Goal: Check status: Check status

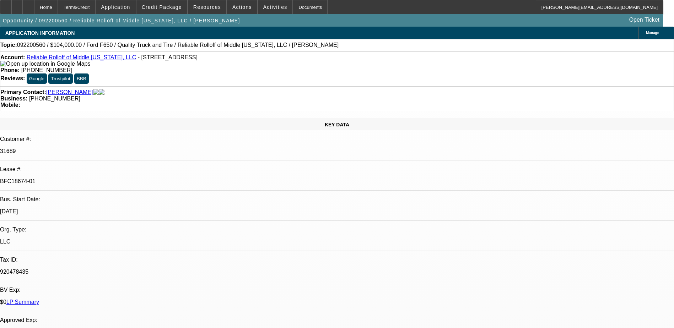
select select "0"
select select "2"
select select "0"
select select "2"
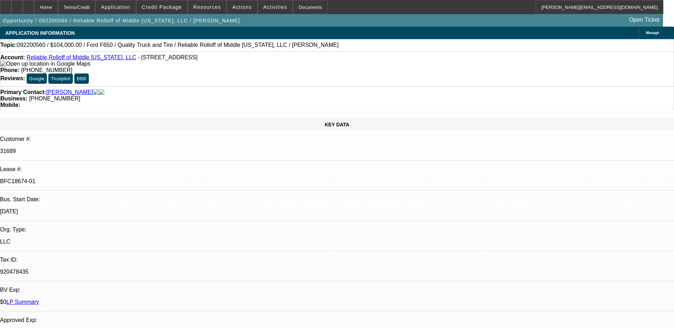
select select "0.1"
select select "0"
select select "0.1"
select select "0"
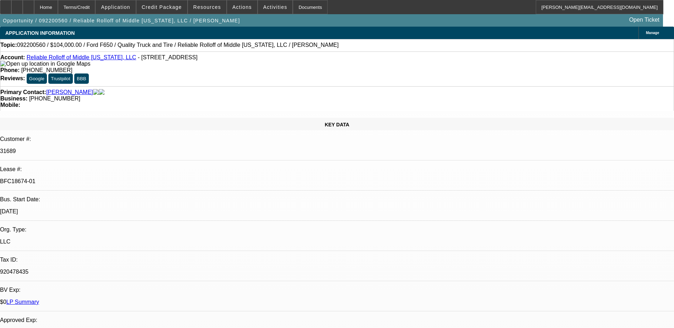
select select "0"
select select "0.1"
select select "1"
select select "2"
select select "6"
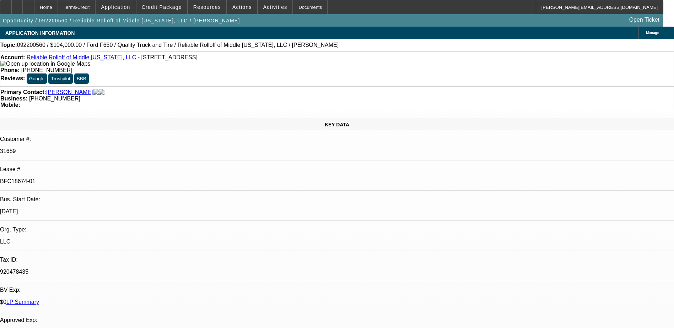
select select "1"
select select "2"
select select "4"
select select "1"
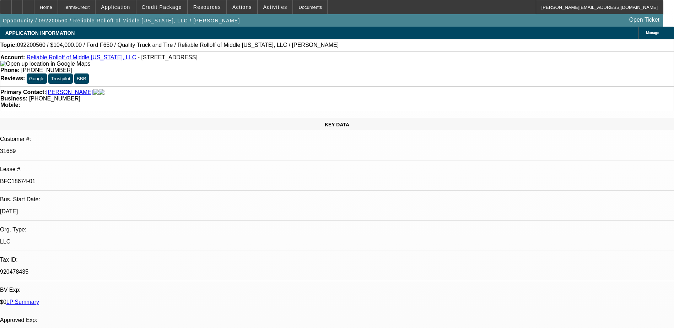
select select "4"
select select "1"
select select "4"
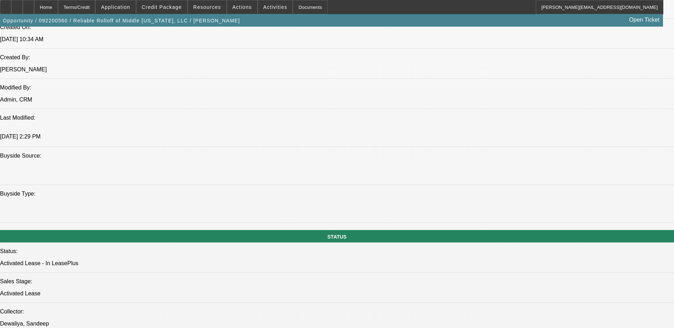
scroll to position [497, 0]
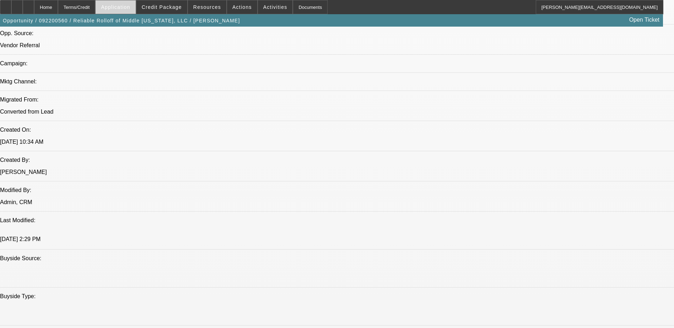
click at [125, 6] on span "Application" at bounding box center [115, 7] width 29 height 6
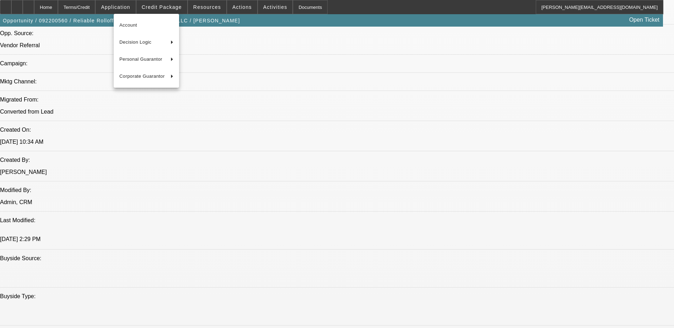
click at [161, 6] on div at bounding box center [337, 164] width 674 height 328
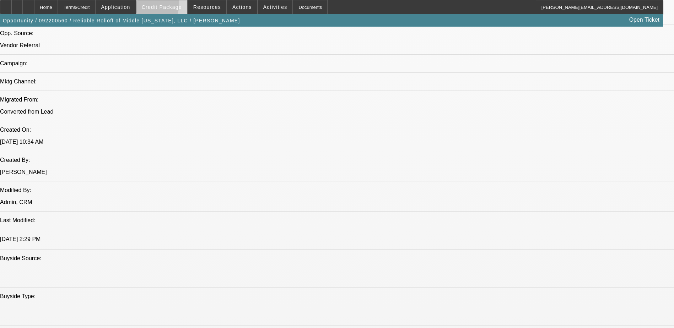
click at [162, 6] on span "Credit Package" at bounding box center [162, 7] width 40 height 6
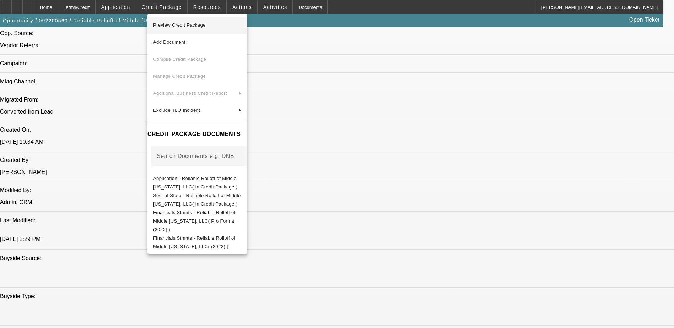
click at [172, 25] on span "Preview Credit Package" at bounding box center [179, 24] width 53 height 5
